Goal: Information Seeking & Learning: Compare options

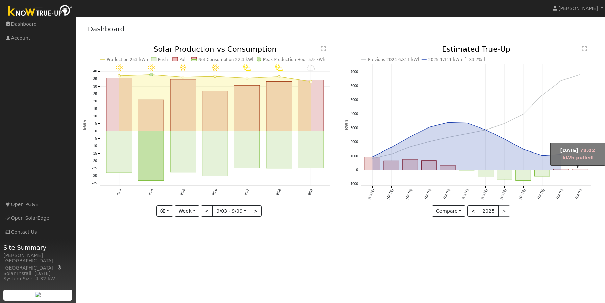
click at [580, 169] on rect "onclick=""" at bounding box center [579, 169] width 15 height 1
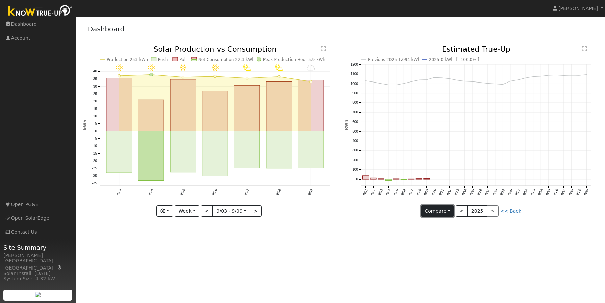
click at [430, 212] on button "Compare" at bounding box center [437, 210] width 33 height 11
click at [443, 225] on link "Compare Previous" at bounding box center [447, 224] width 53 height 9
click at [441, 210] on button "Compare" at bounding box center [437, 210] width 33 height 11
click at [516, 225] on div "Previous 2025 1,094 kWh 2025 0 kWh [ -100.0% ] 9/01 9/02 9/03 9/04 9/05 9/06 9/…" at bounding box center [470, 136] width 261 height 181
click at [462, 212] on button "<" at bounding box center [462, 210] width 12 height 11
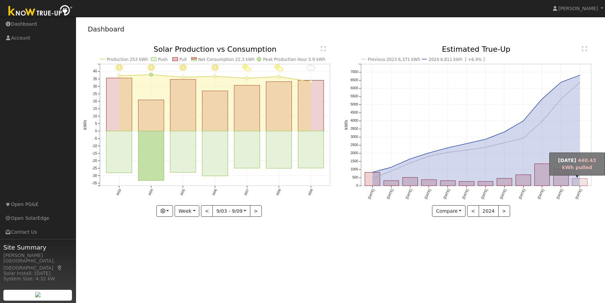
click at [577, 183] on rect "onclick=""" at bounding box center [579, 182] width 15 height 7
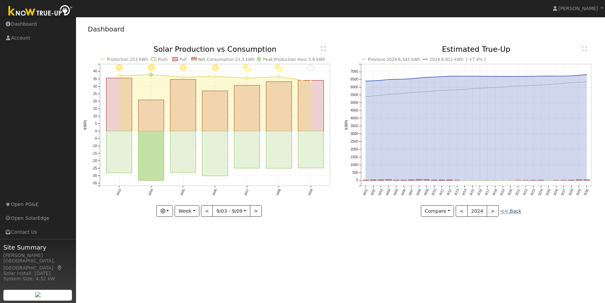
click at [509, 211] on link "<< Back" at bounding box center [510, 210] width 21 height 5
